Goal: Information Seeking & Learning: Find specific fact

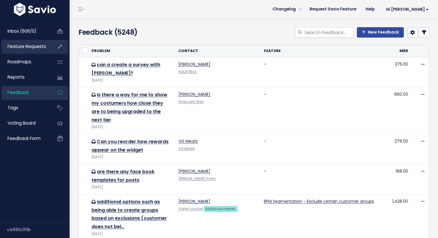
click at [41, 49] on span "Feature Requests" at bounding box center [27, 46] width 39 height 6
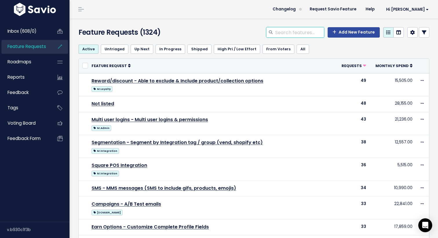
click at [284, 32] on input "search" at bounding box center [299, 32] width 50 height 10
type input "c"
type input "specific"
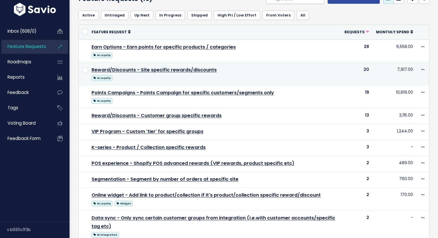
scroll to position [36, 0]
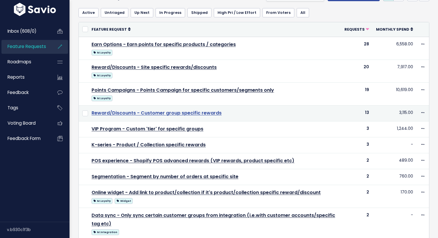
click at [169, 114] on link "Reward/Discounts - Customer group specific rewards" at bounding box center [156, 113] width 130 height 7
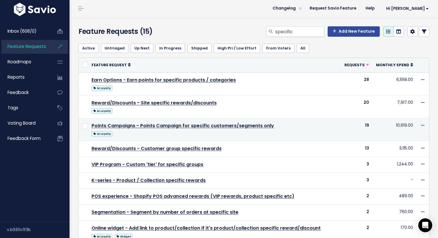
scroll to position [0, 0]
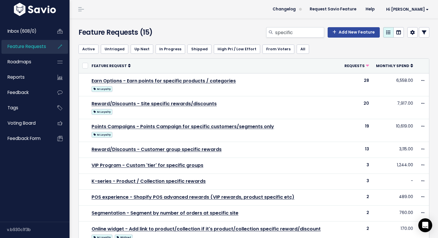
click at [217, 24] on div "Feature Requests (15) specific Add New Feature" at bounding box center [252, 29] width 366 height 21
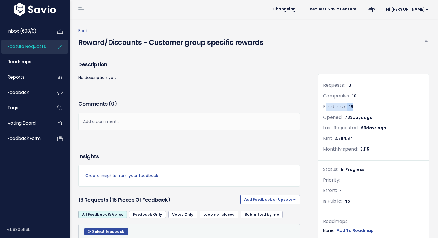
drag, startPoint x: 356, startPoint y: 106, endPoint x: 326, endPoint y: 106, distance: 30.7
click at [326, 106] on div "Feedback: 16" at bounding box center [373, 107] width 101 height 8
